Goal: Transaction & Acquisition: Purchase product/service

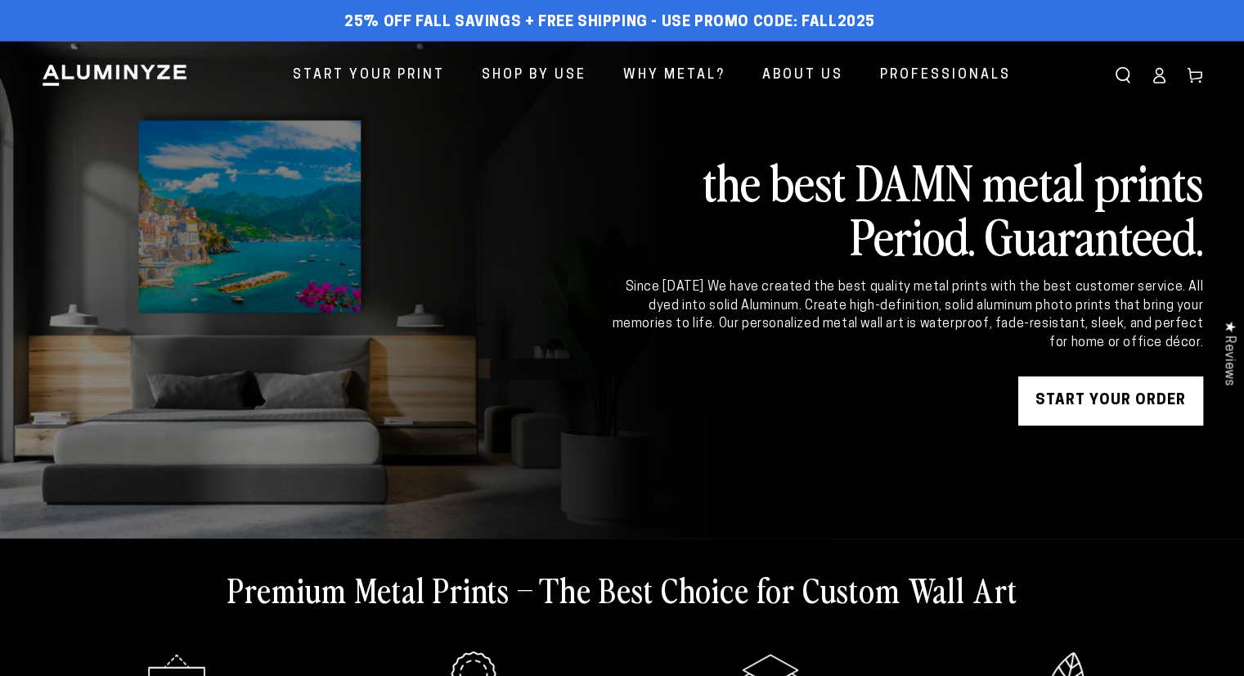
click at [1157, 73] on ellipse at bounding box center [1159, 72] width 7 height 7
click at [653, 416] on div "START YOUR Order" at bounding box center [906, 400] width 594 height 49
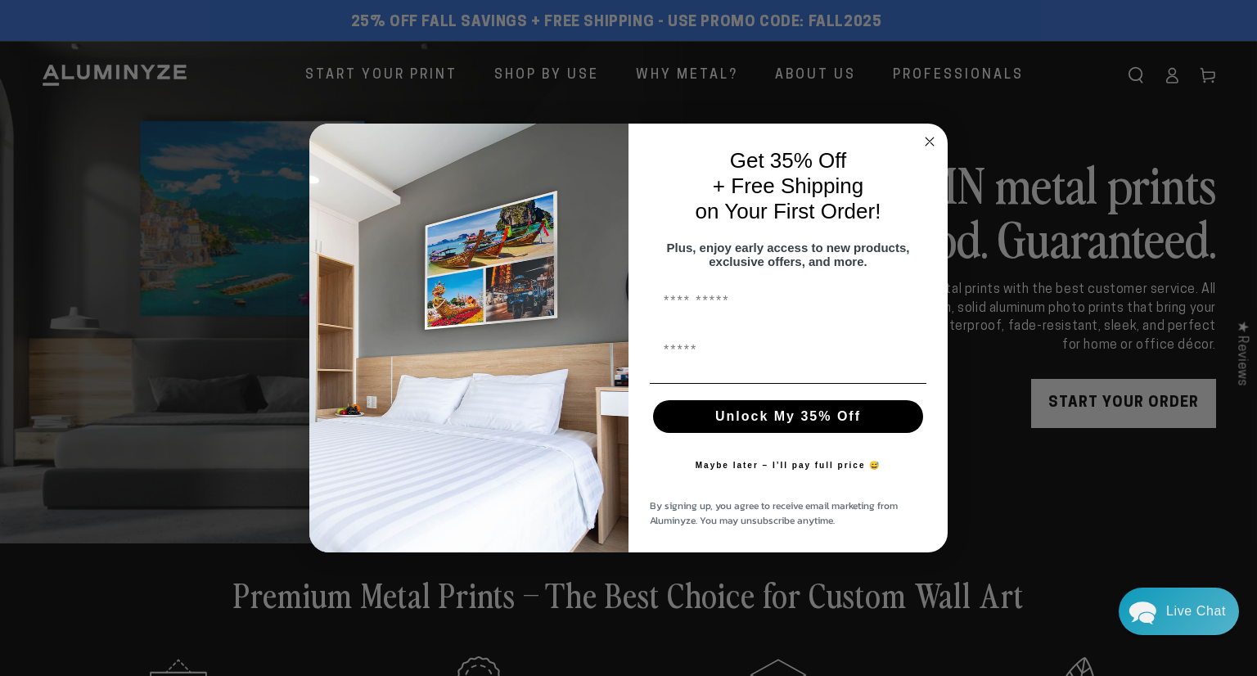
click at [923, 135] on circle "Close dialog" at bounding box center [929, 142] width 19 height 19
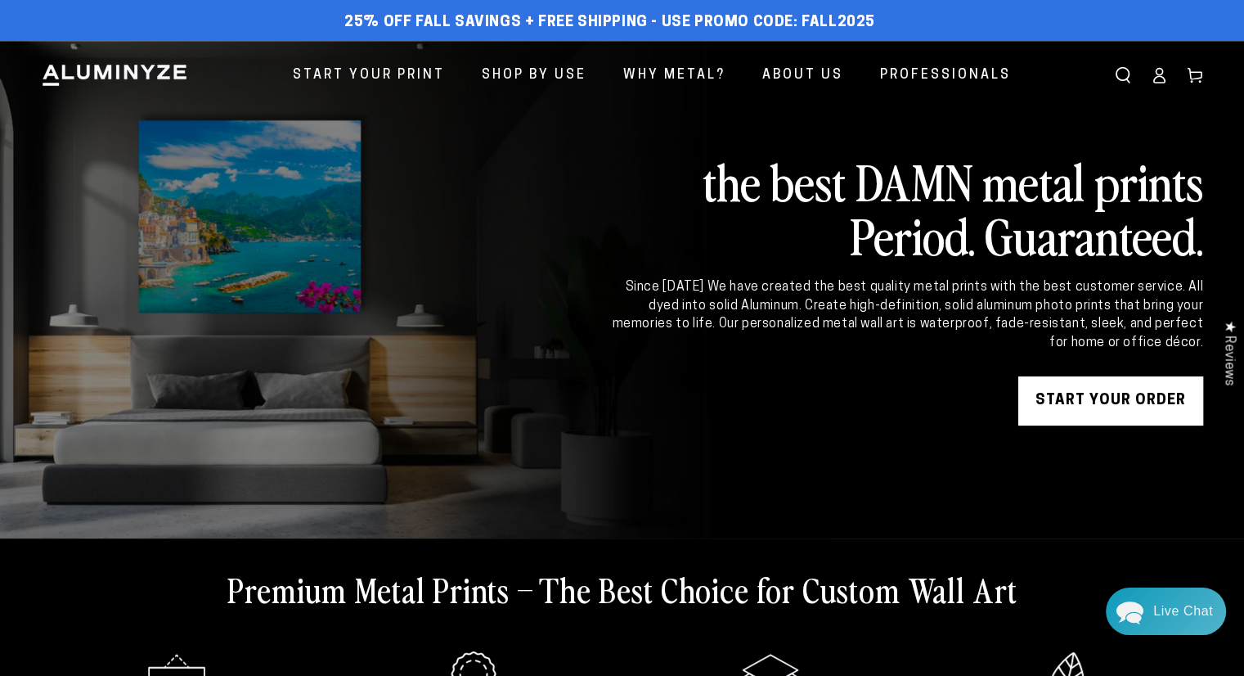
click at [1159, 74] on icon at bounding box center [1159, 75] width 16 height 16
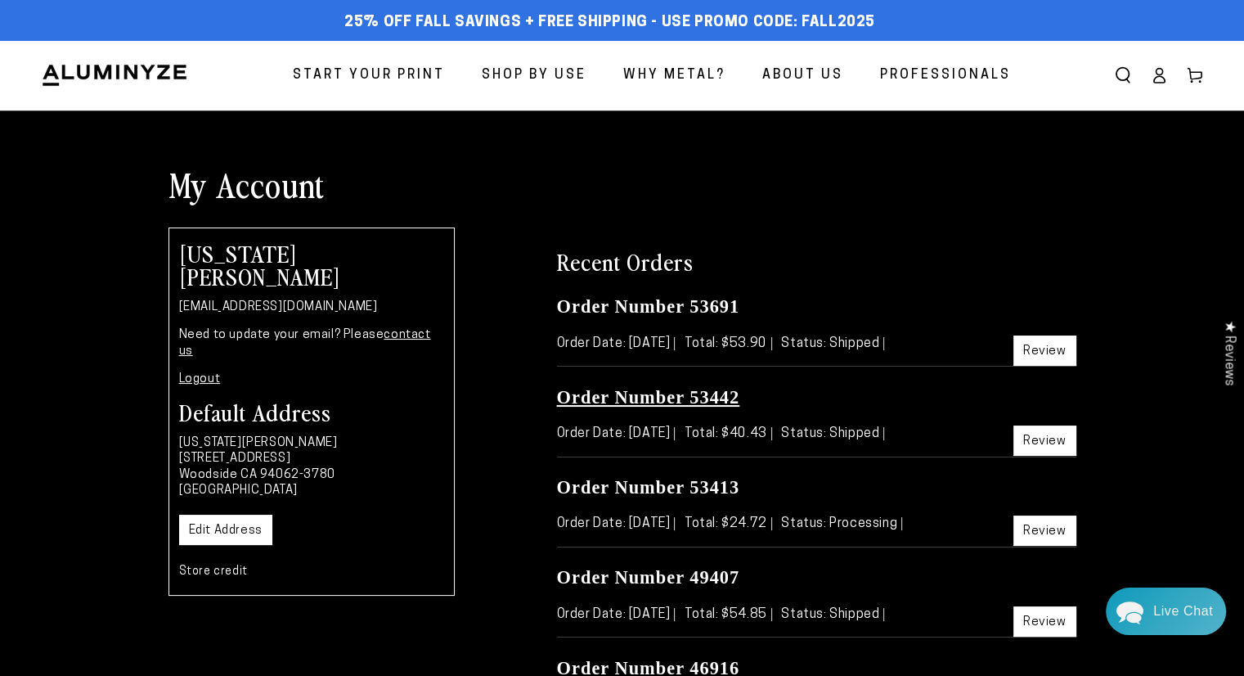
click at [641, 399] on link "Order Number 53442" at bounding box center [648, 397] width 183 height 20
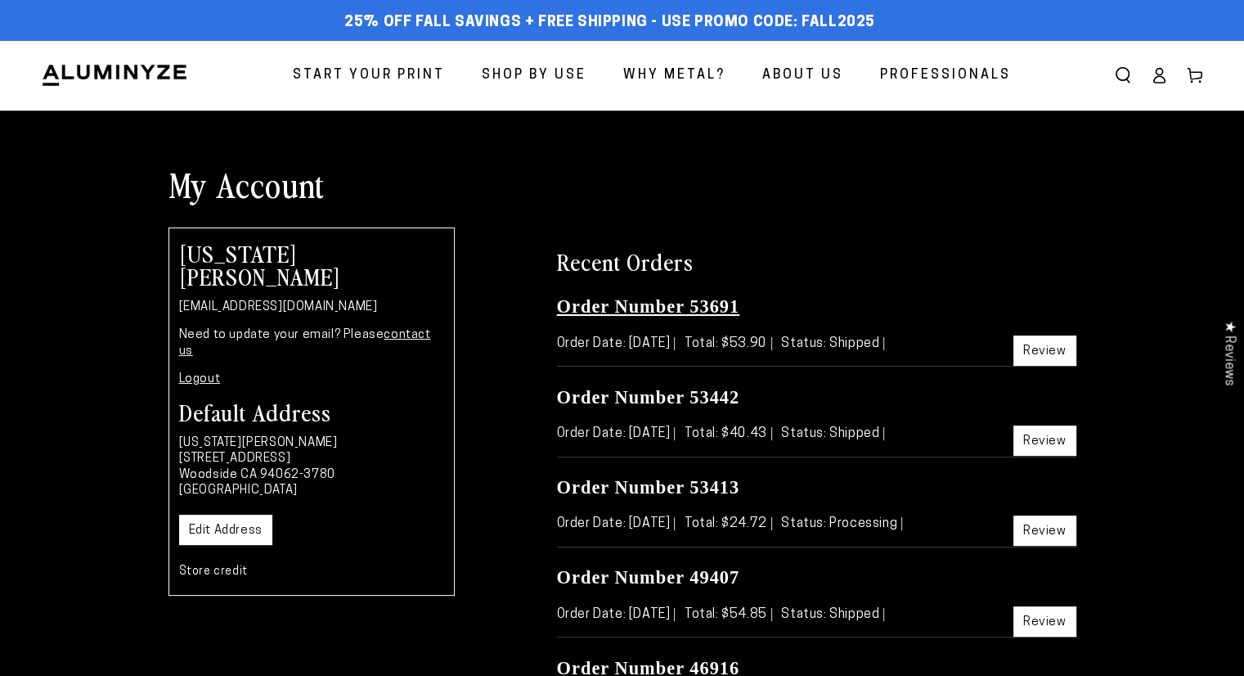
click at [648, 307] on link "Order Number 53691" at bounding box center [648, 306] width 183 height 20
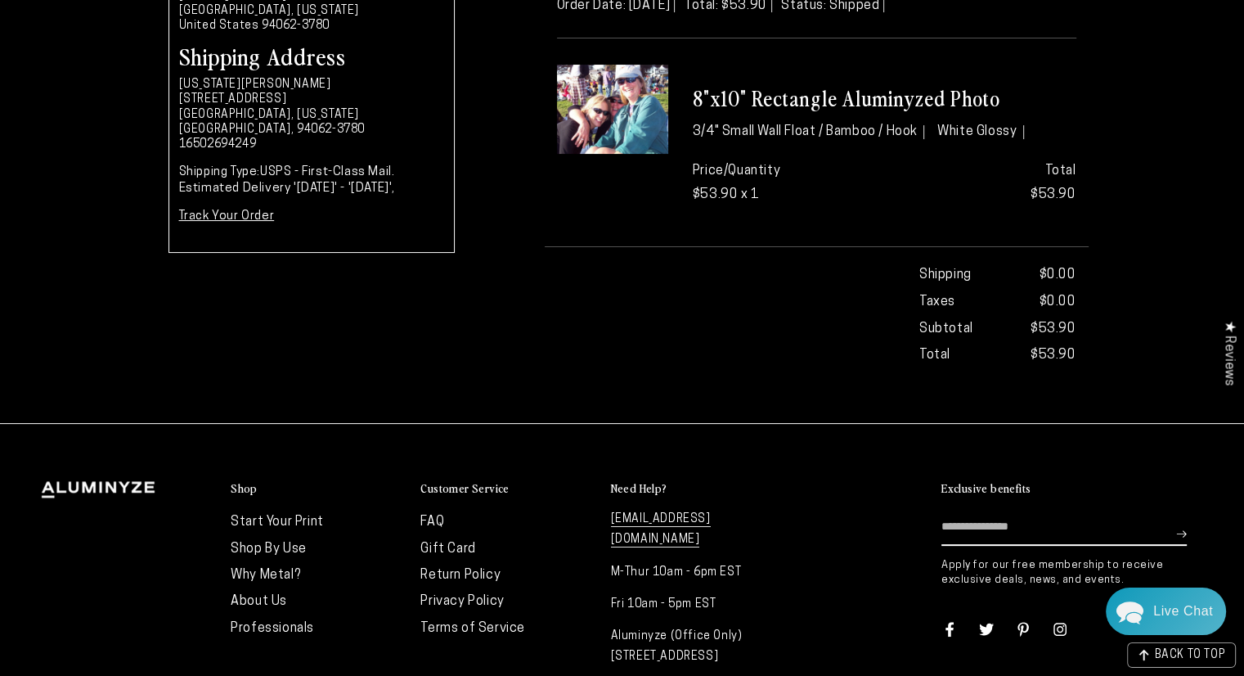
scroll to position [327, 0]
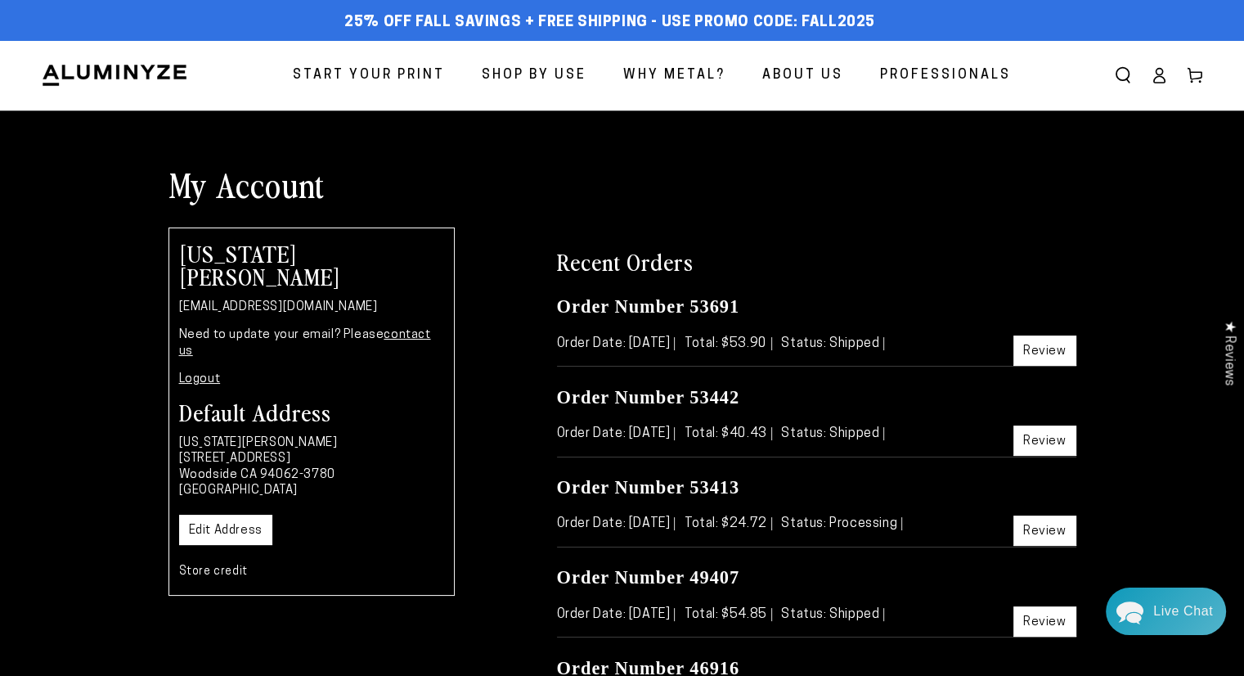
click at [400, 84] on span "Start Your Print" at bounding box center [369, 76] width 152 height 24
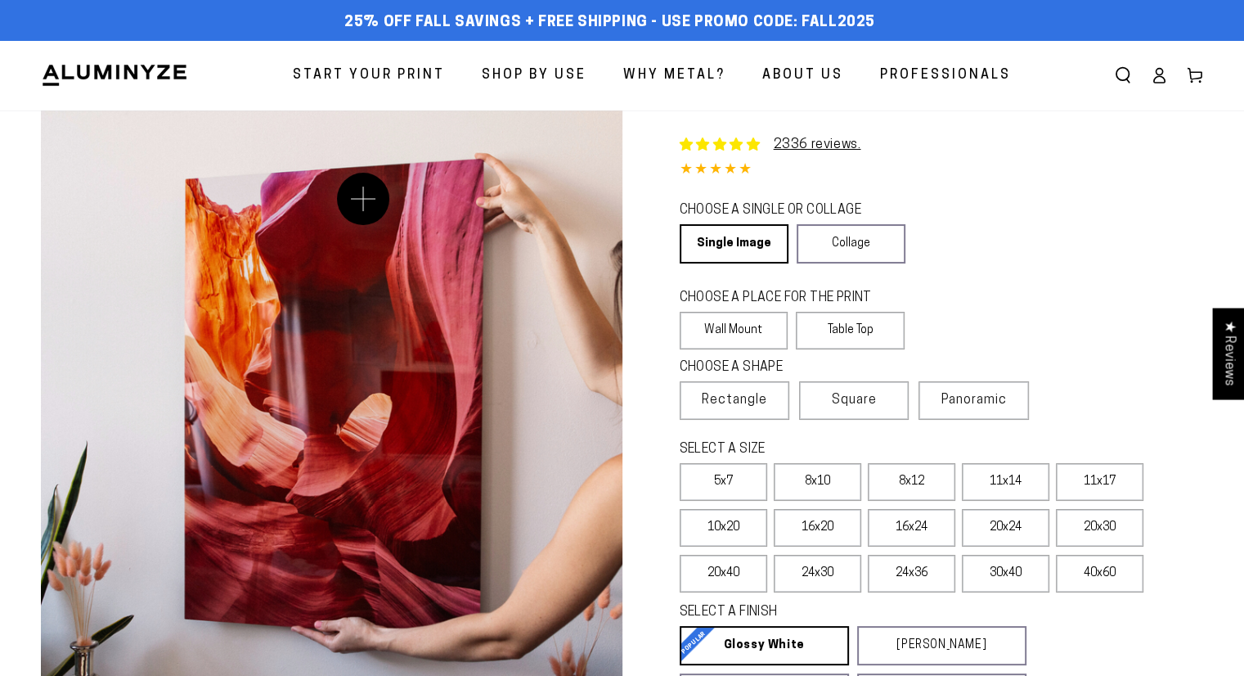
select select "**********"
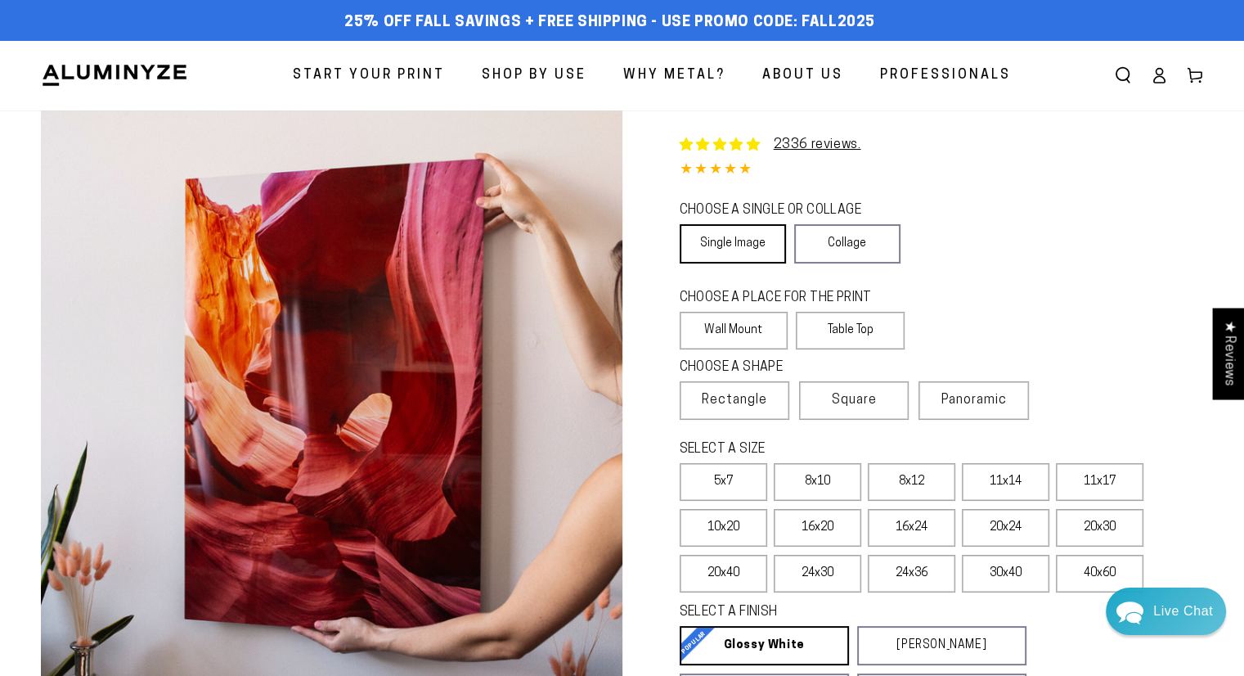
click at [744, 246] on link "Single Image" at bounding box center [733, 243] width 106 height 39
click at [735, 326] on label "Wall Mount" at bounding box center [734, 331] width 109 height 38
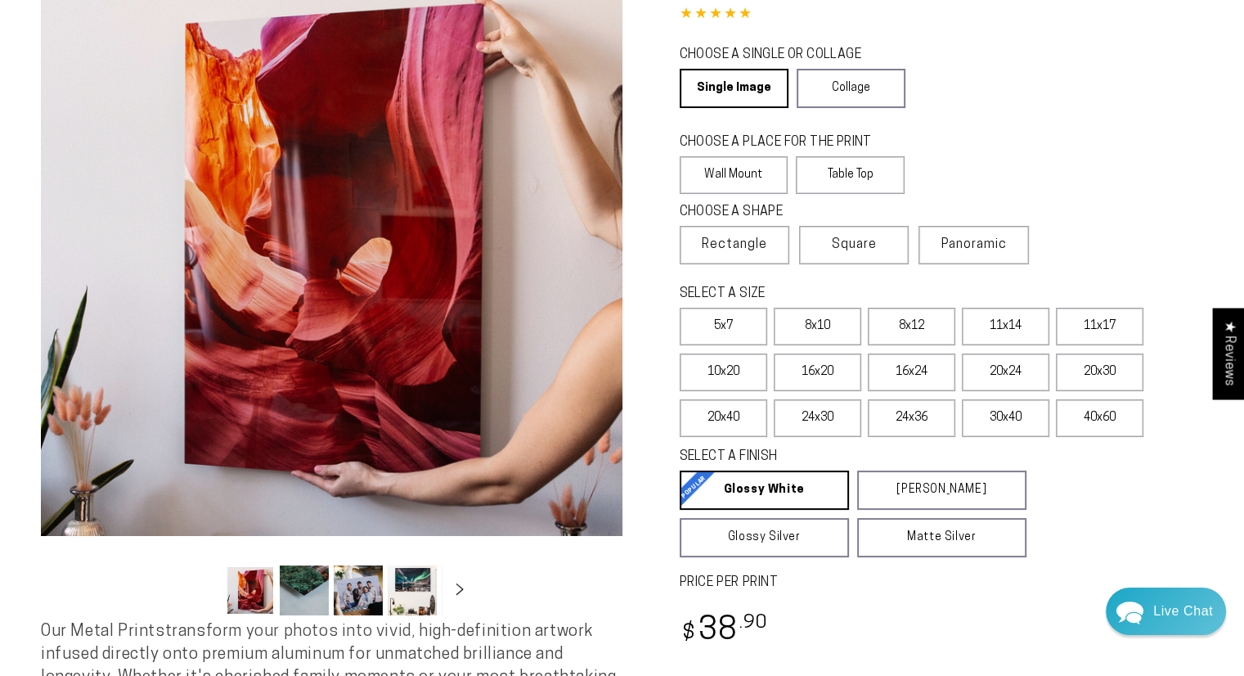
scroll to position [164, 0]
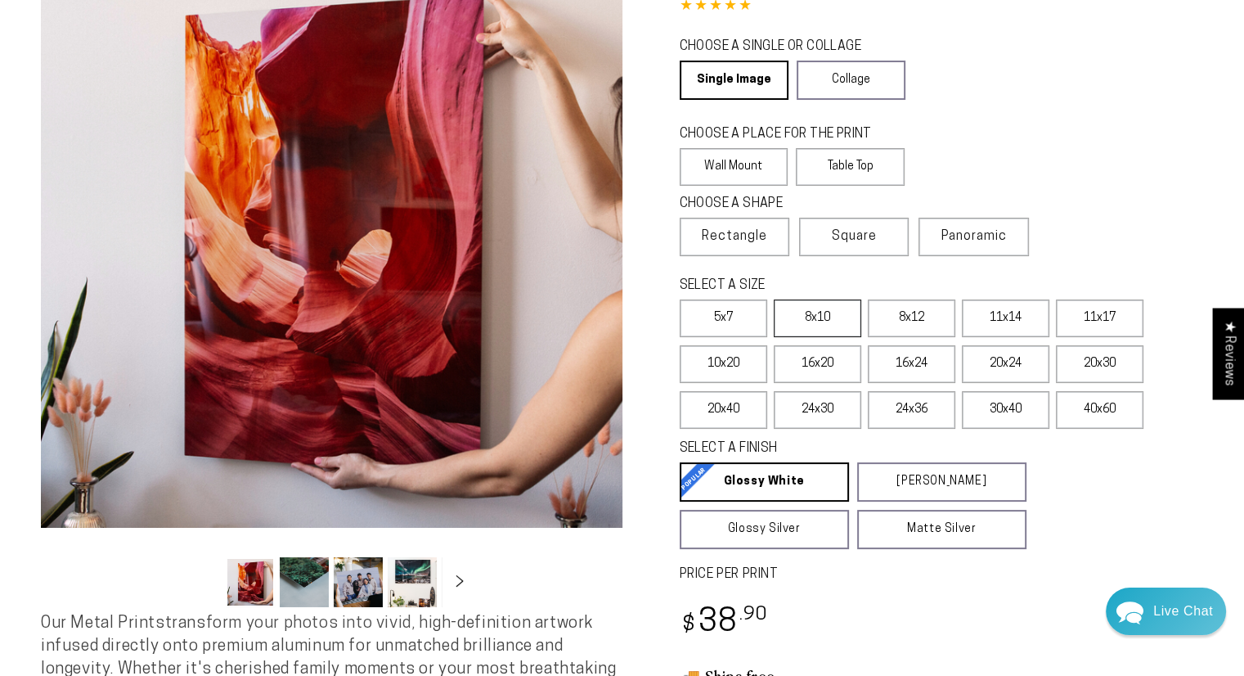
click at [816, 316] on label "8x10" at bounding box center [818, 318] width 88 height 38
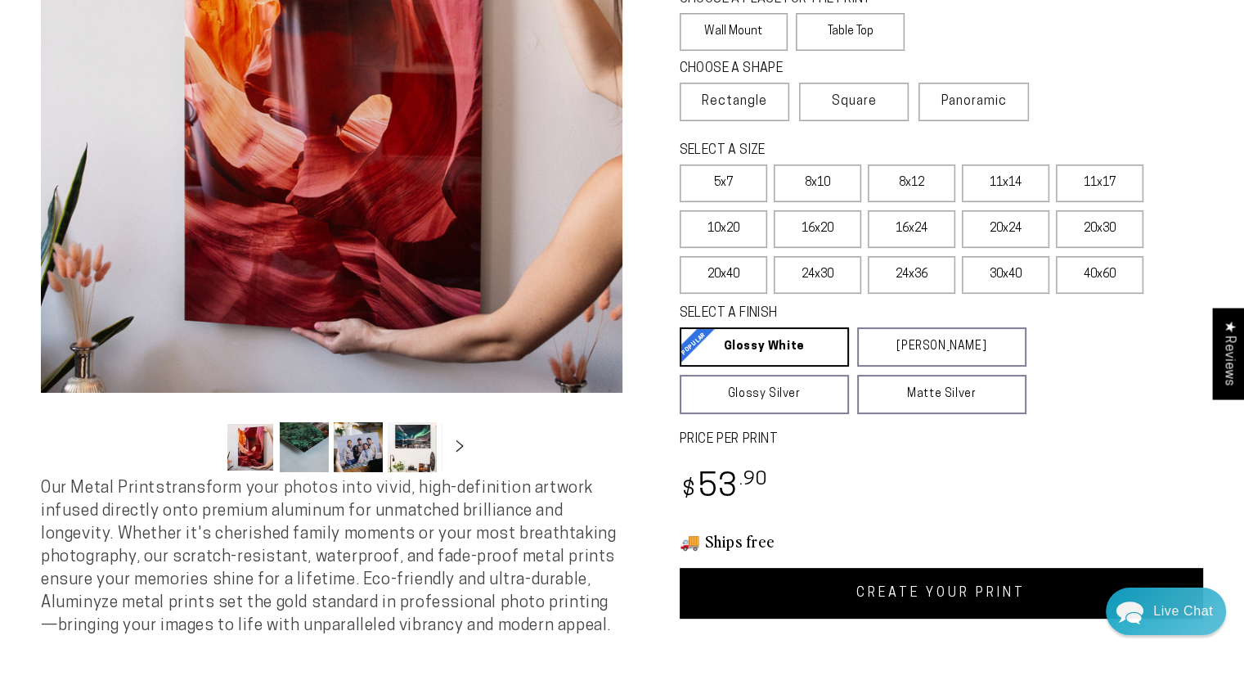
scroll to position [327, 0]
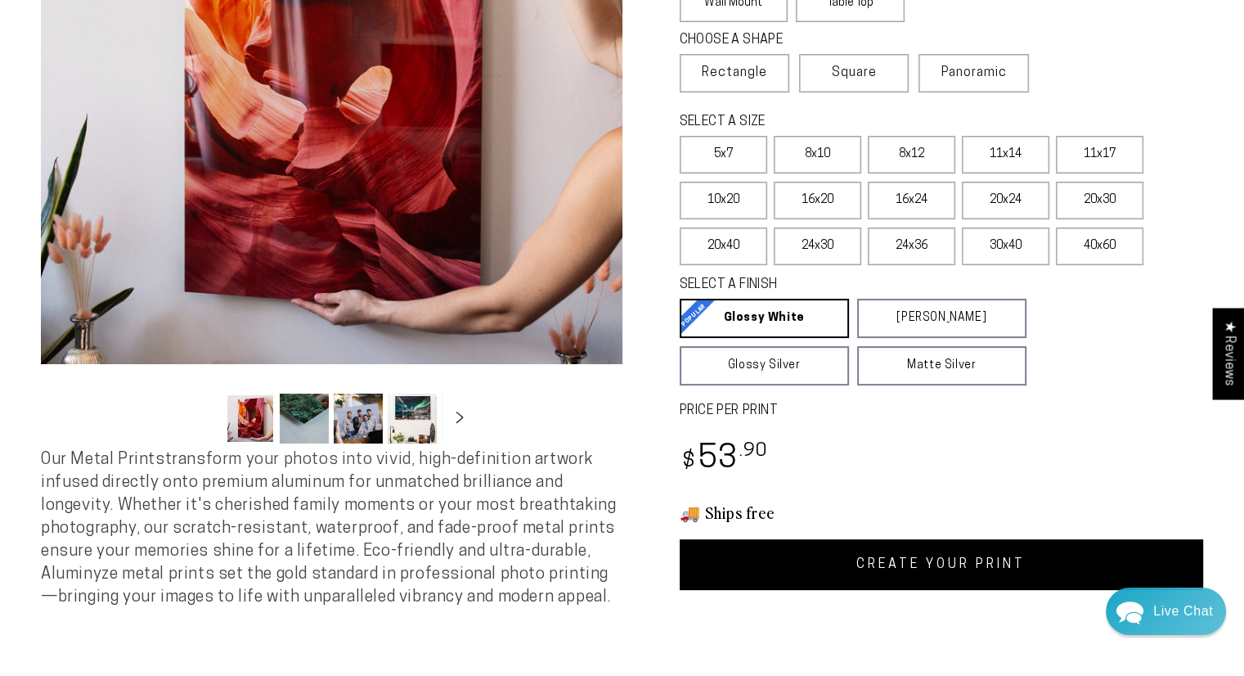
click at [936, 557] on link "CREATE YOUR PRINT" at bounding box center [942, 564] width 524 height 51
